Goal: Find specific page/section

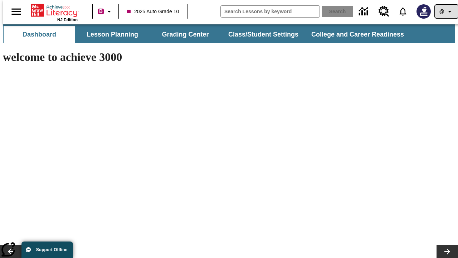
click at [446, 11] on icon "Profile/Settings" at bounding box center [450, 11] width 9 height 9
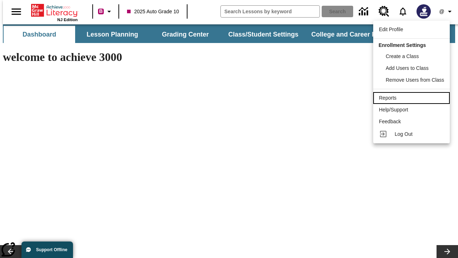
click at [413, 98] on div "Reports" at bounding box center [411, 98] width 65 height 8
